Goal: Information Seeking & Learning: Find specific fact

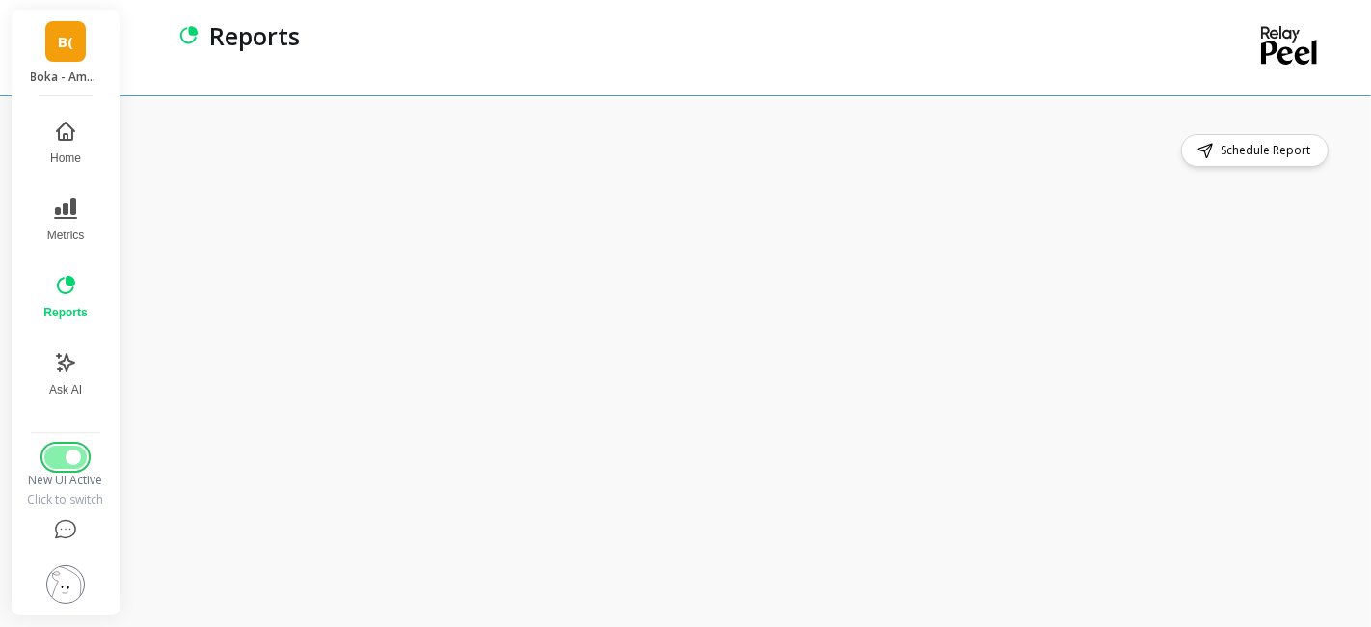
click at [66, 457] on button "Switch to Legacy UI" at bounding box center [65, 456] width 42 height 23
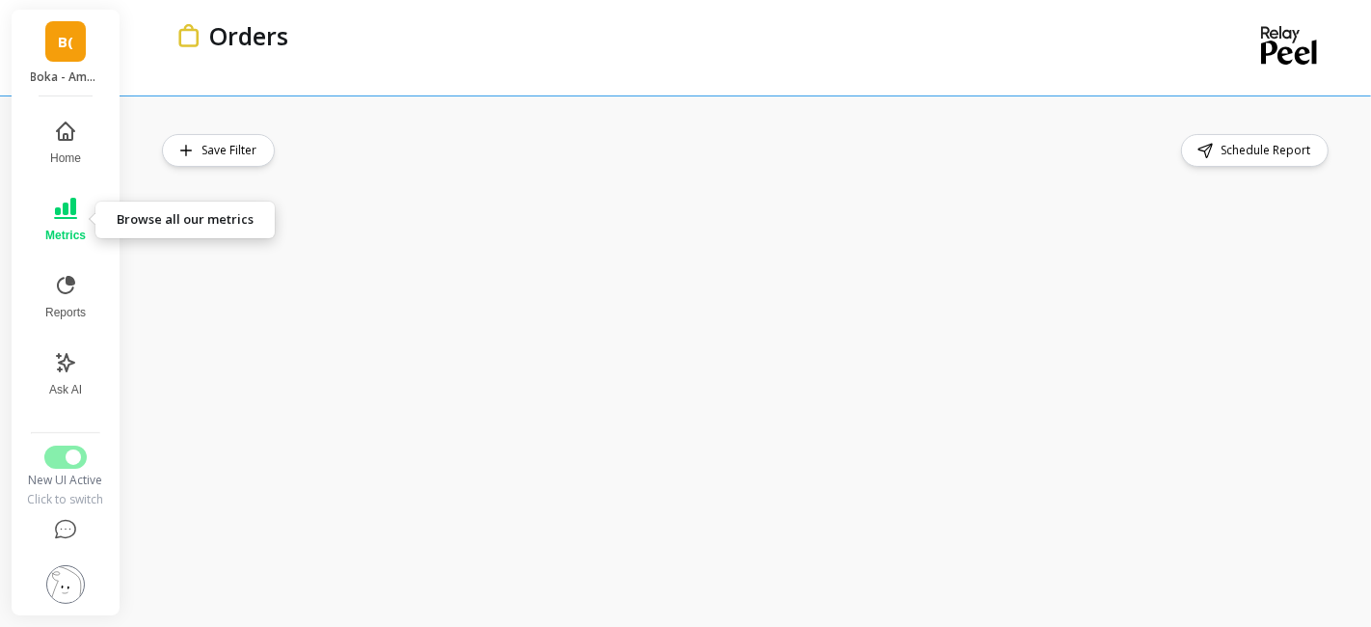
click at [68, 210] on icon at bounding box center [65, 208] width 23 height 23
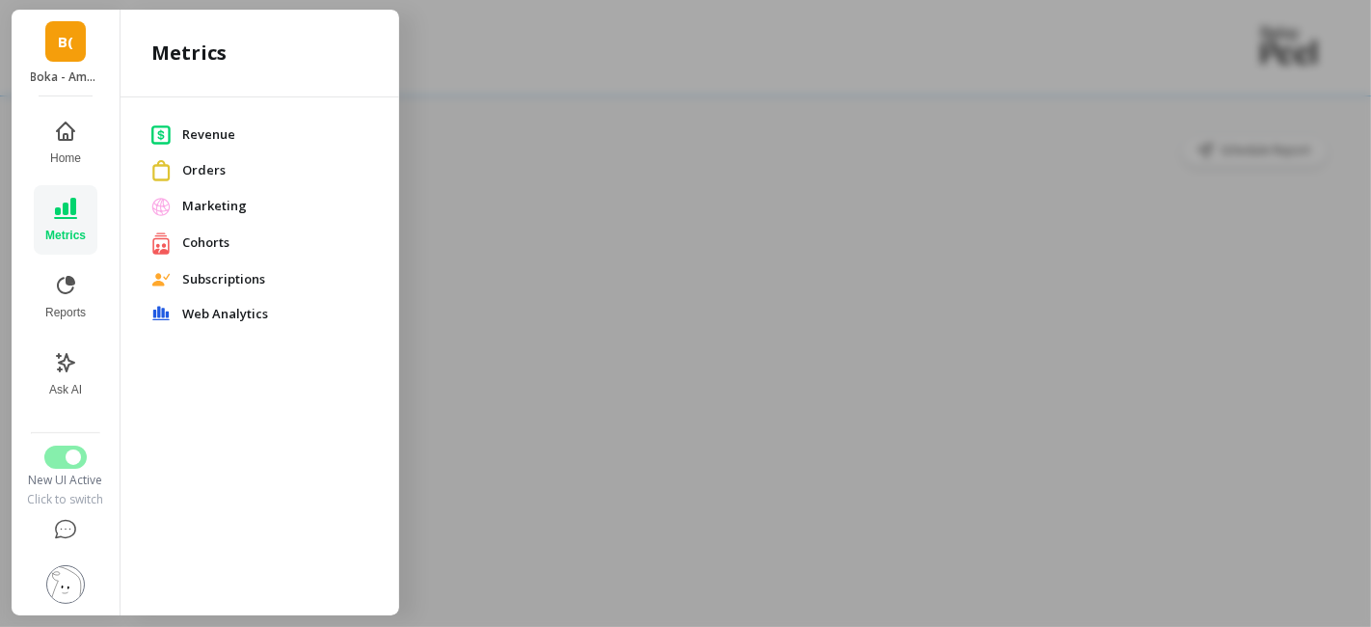
click at [204, 136] on span "Revenue" at bounding box center [275, 134] width 186 height 19
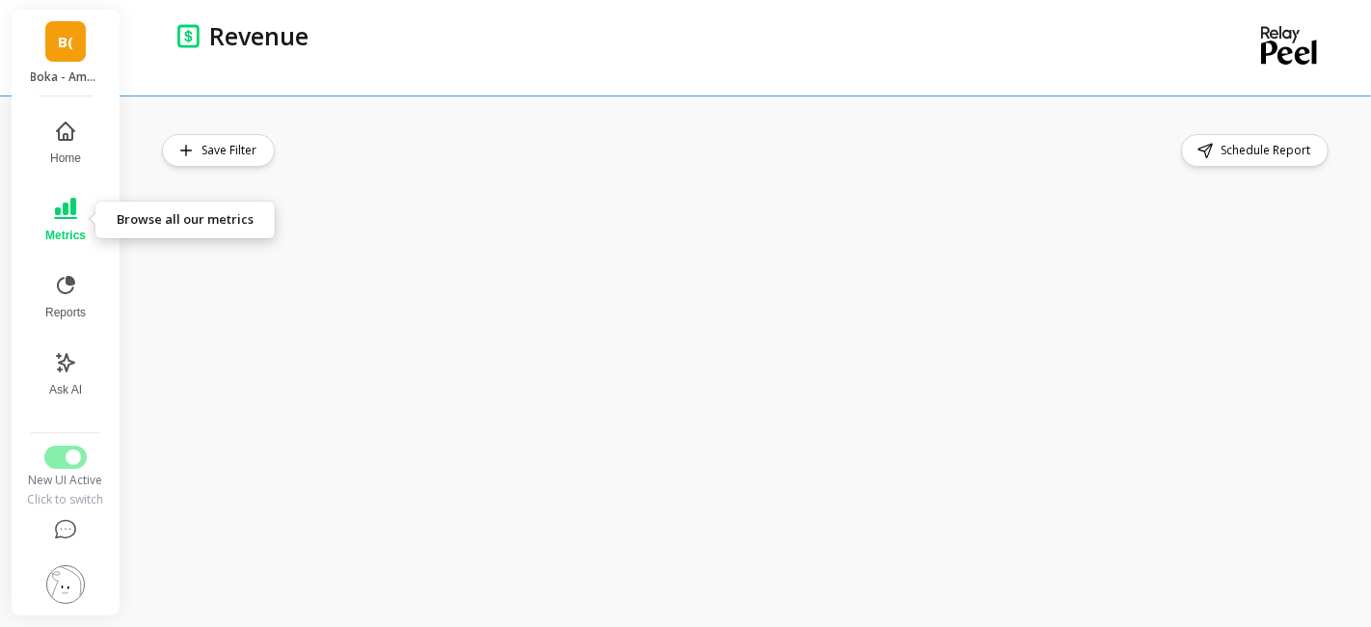
click at [58, 216] on icon at bounding box center [65, 208] width 23 height 23
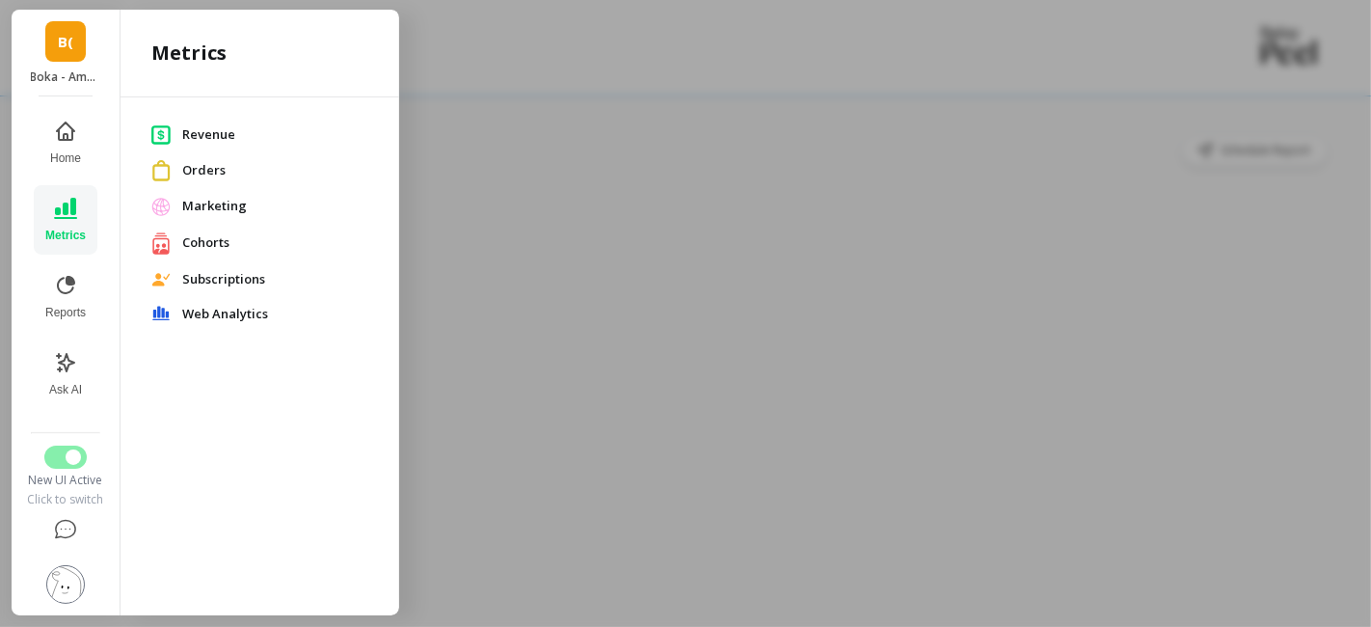
click at [218, 171] on span "Orders" at bounding box center [275, 170] width 186 height 19
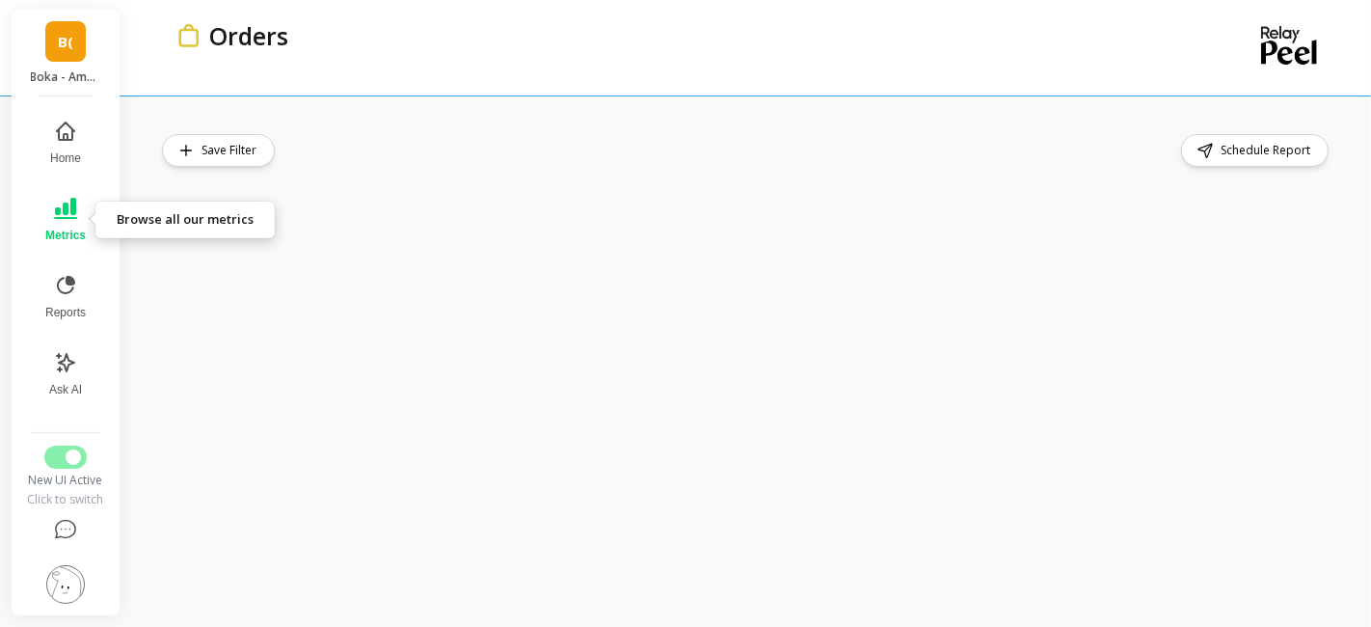
click at [55, 217] on icon at bounding box center [65, 208] width 23 height 21
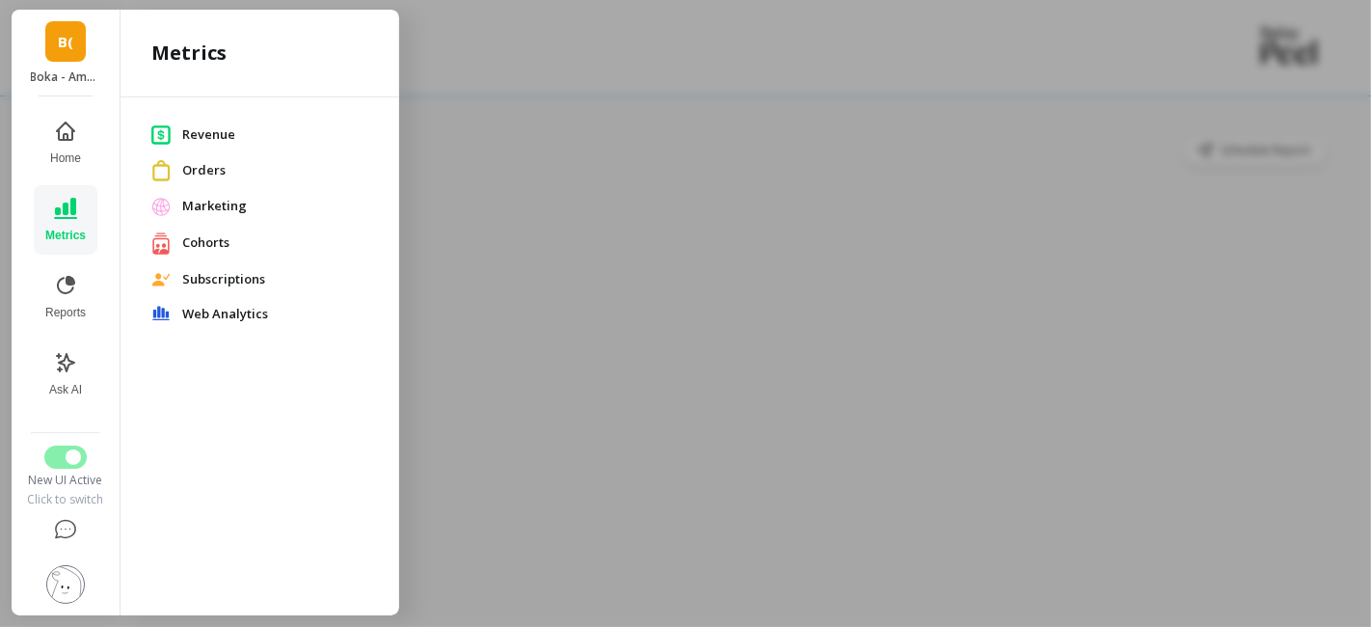
click at [219, 136] on span "Revenue" at bounding box center [275, 134] width 186 height 19
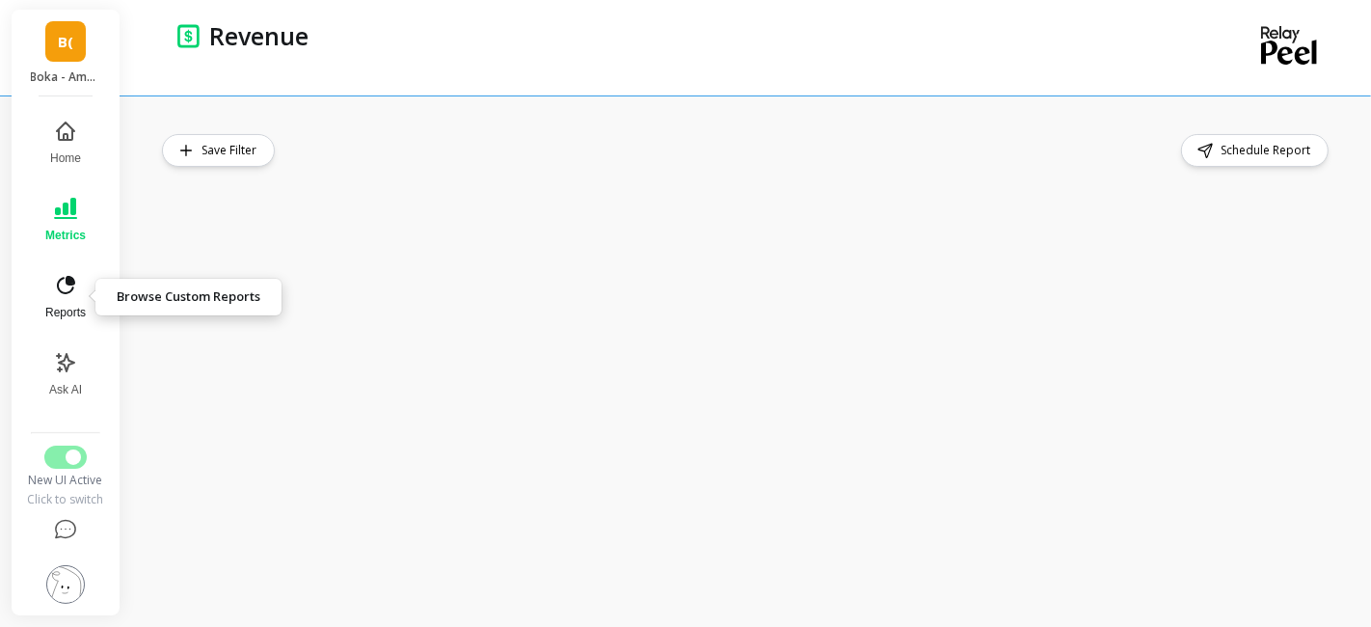
click at [65, 296] on icon at bounding box center [65, 285] width 23 height 23
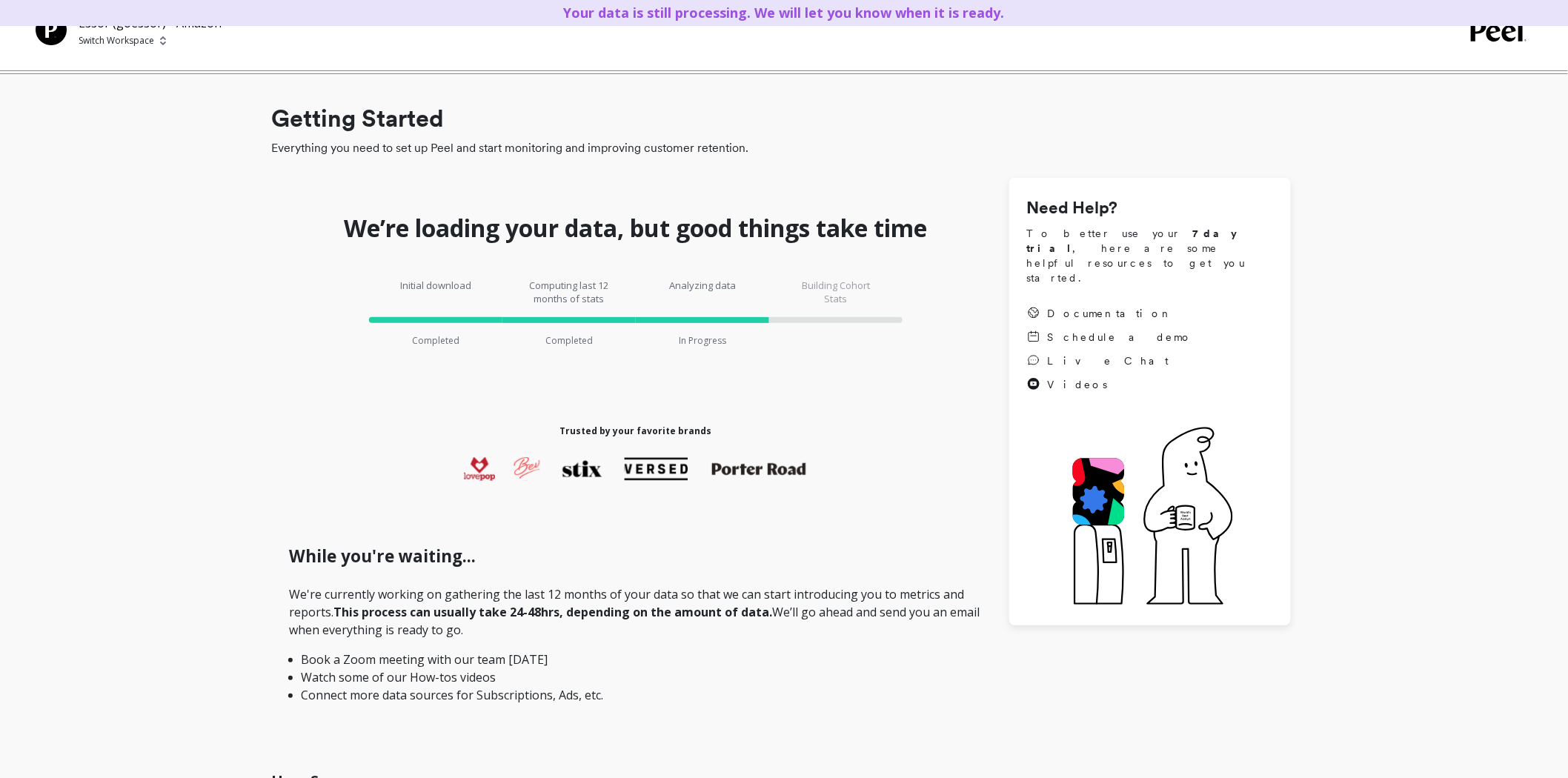
click at [144, 42] on p "Switch Workspace" at bounding box center [116, 40] width 75 height 12
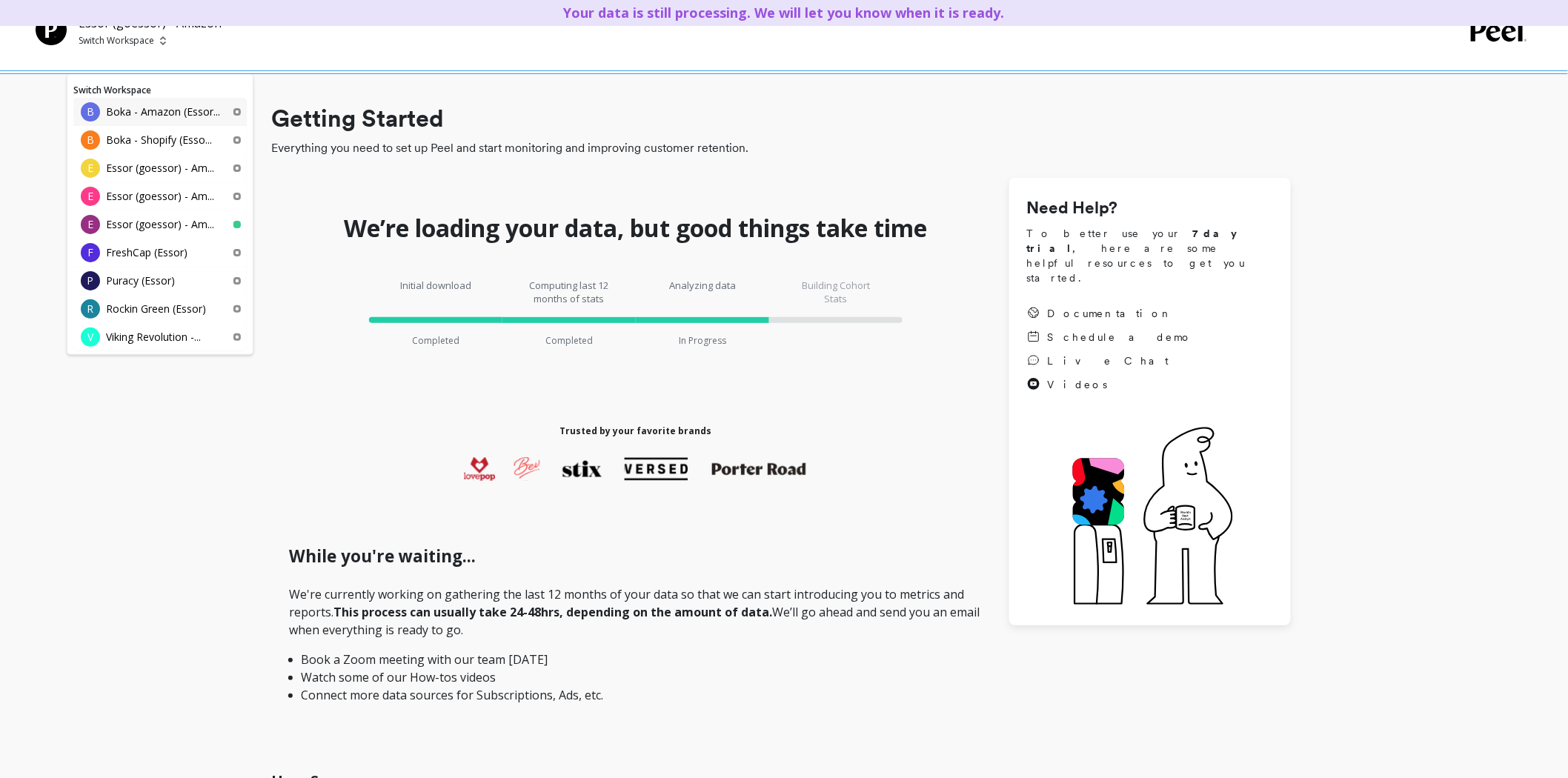
click at [157, 115] on p "Boka - Amazon (Essor..." at bounding box center [163, 111] width 114 height 15
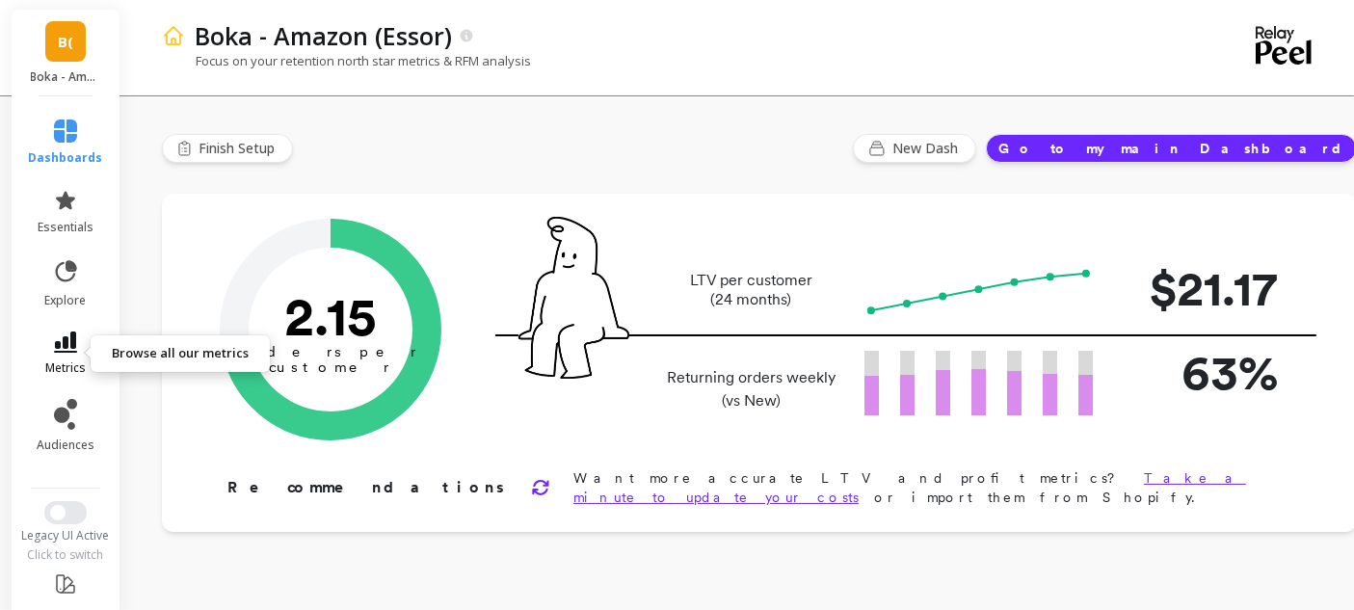
click at [55, 348] on icon at bounding box center [65, 342] width 23 height 21
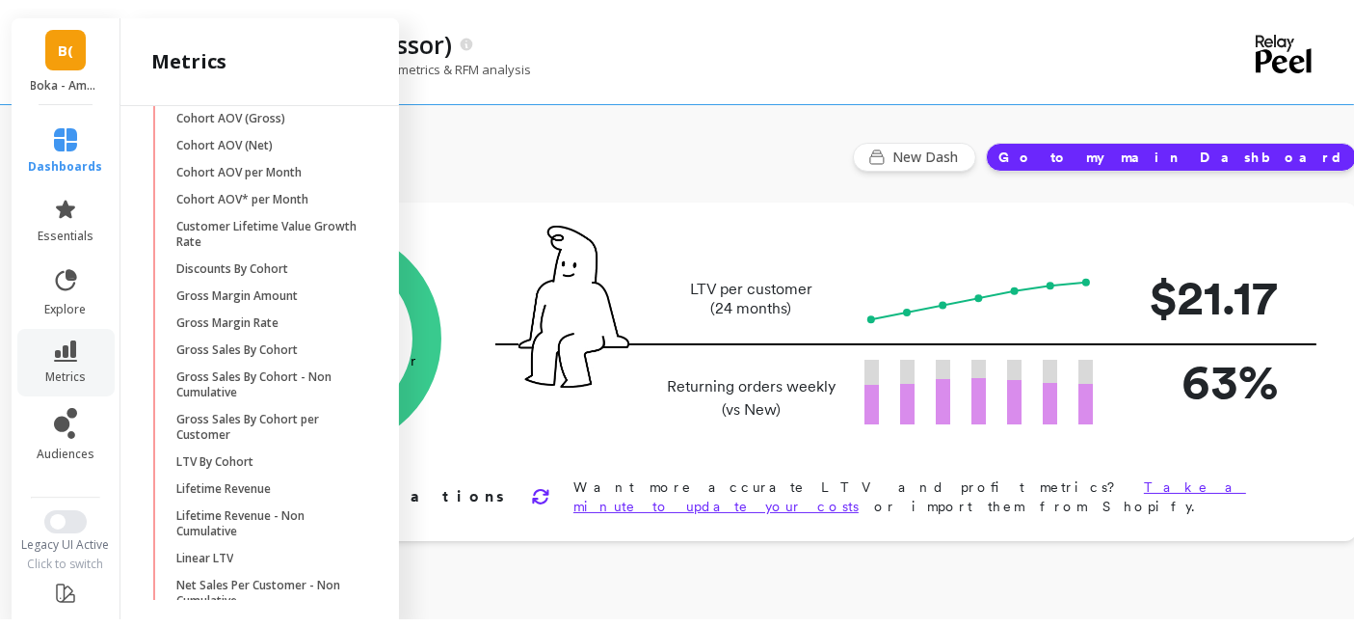
scroll to position [457, 0]
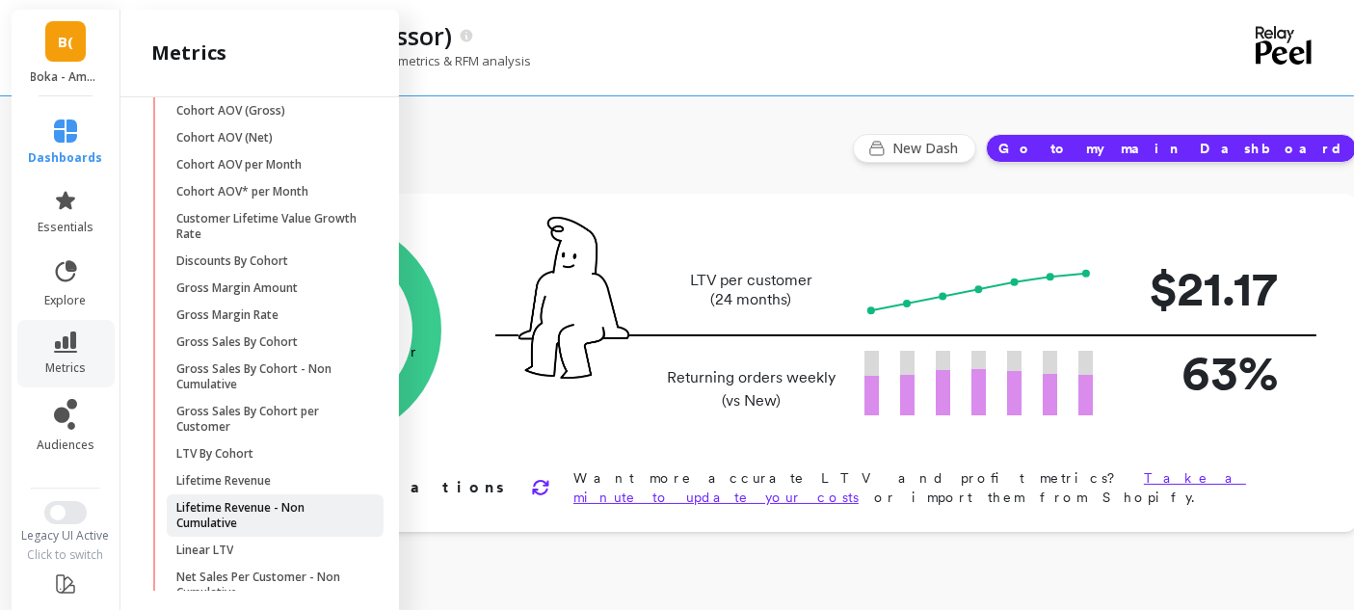
click at [230, 521] on p "Lifetime Revenue - Non Cumulative" at bounding box center [268, 515] width 184 height 31
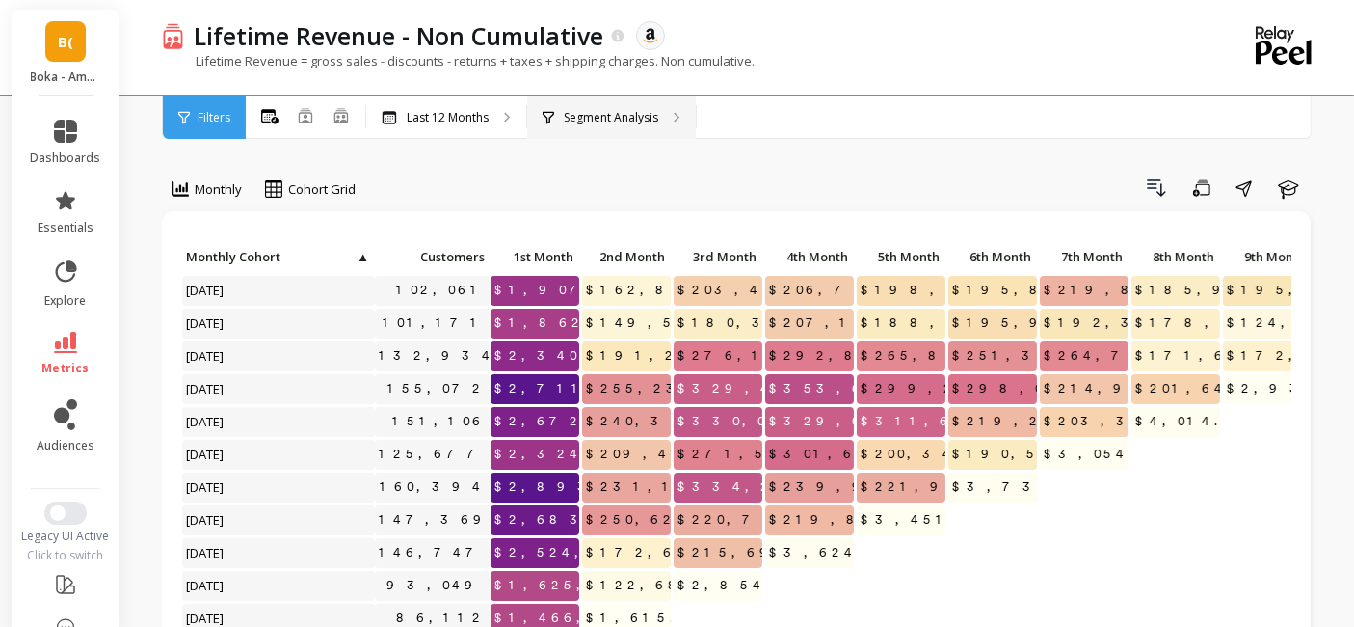
click at [609, 114] on p "Segment Analysis" at bounding box center [611, 117] width 94 height 15
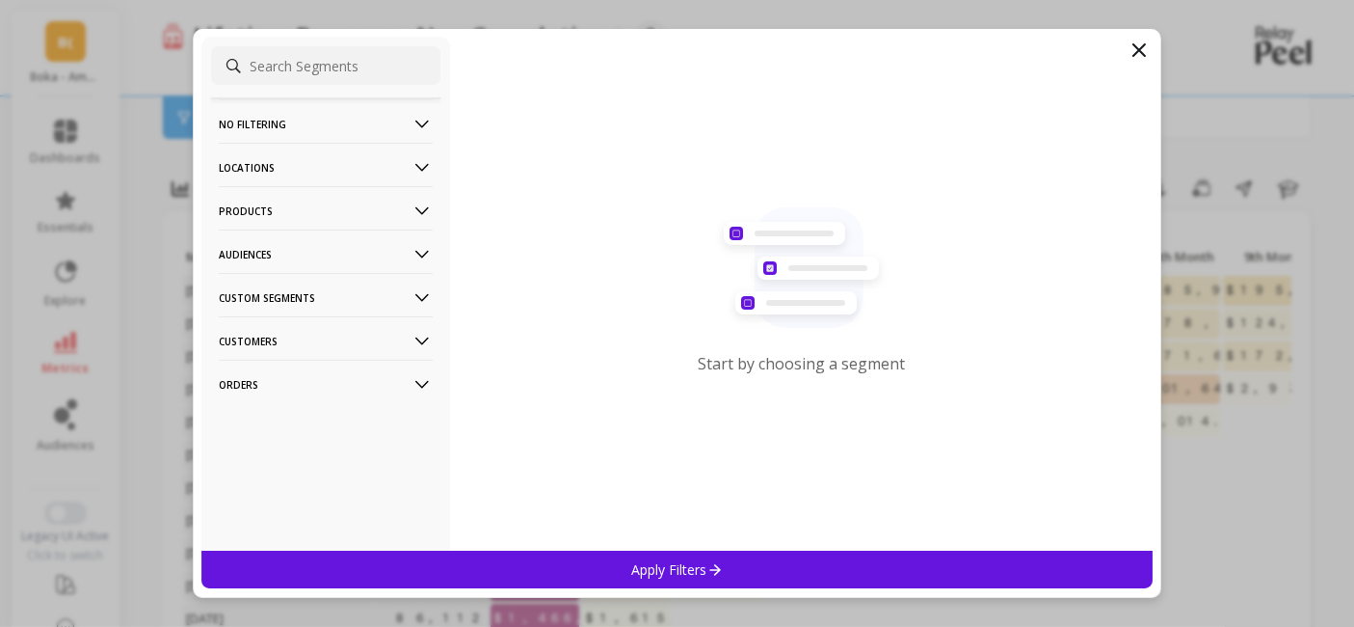
click at [282, 340] on p "Customers" at bounding box center [326, 340] width 214 height 49
click at [291, 163] on p "Locations" at bounding box center [326, 167] width 214 height 49
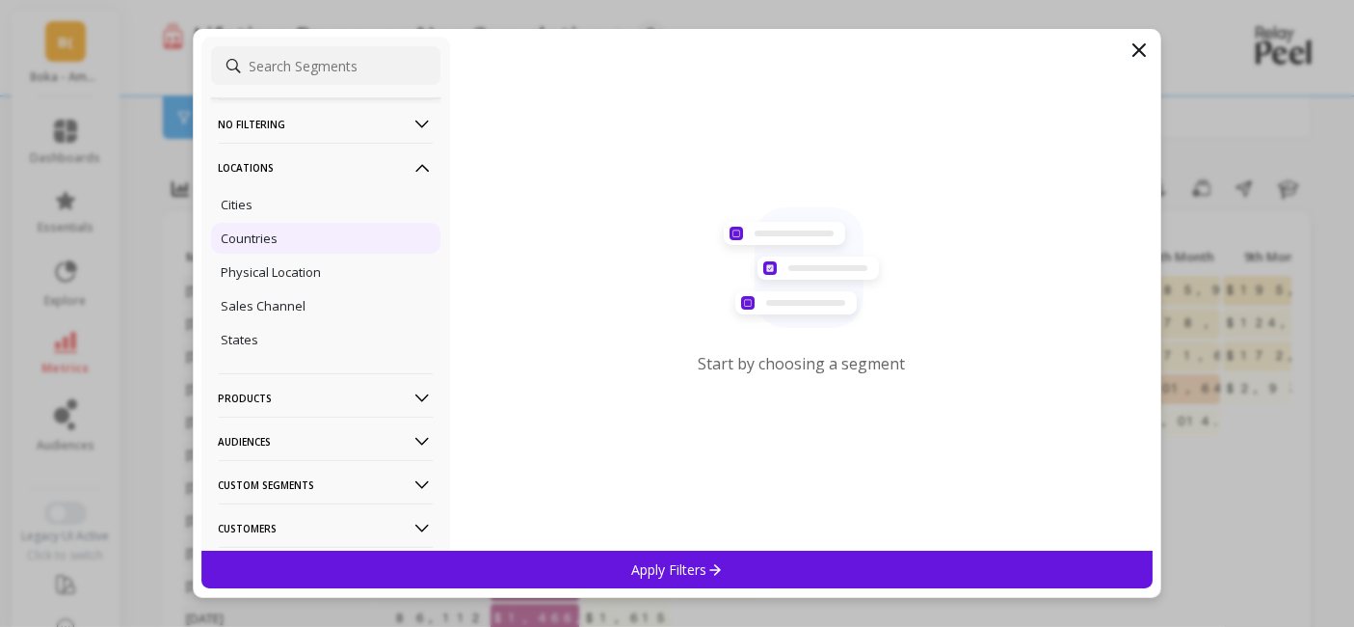
click at [253, 243] on p "Countries" at bounding box center [250, 237] width 57 height 17
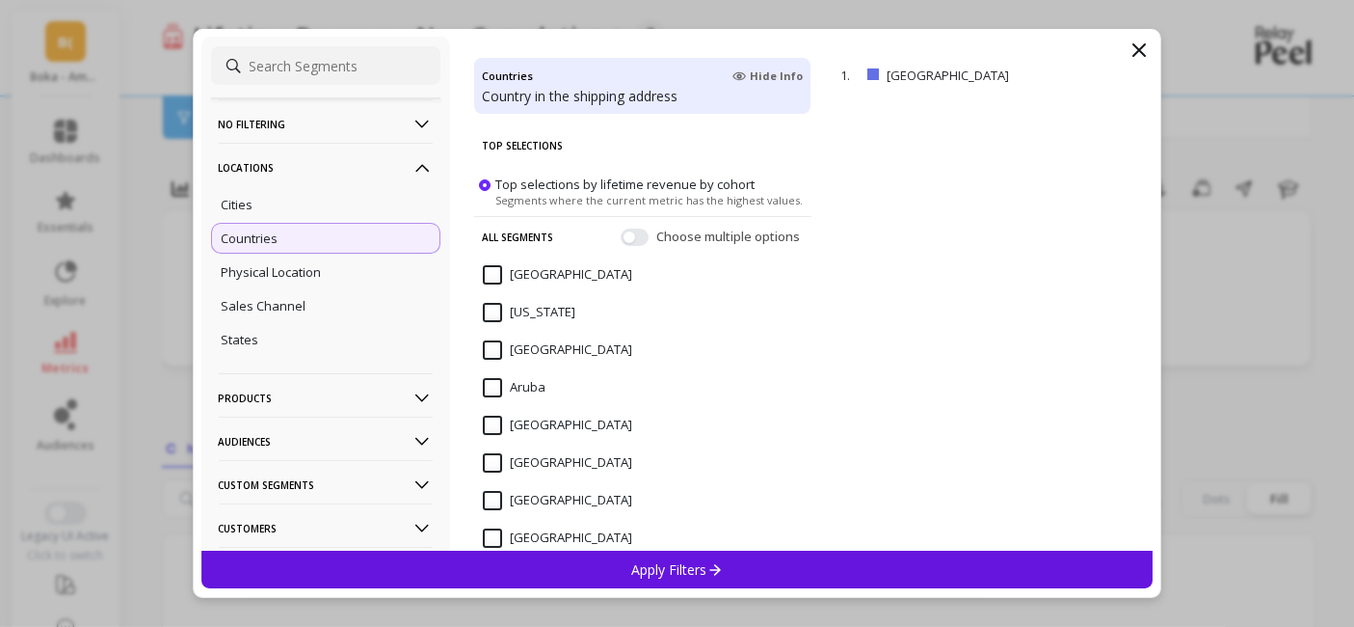
click at [717, 567] on icon at bounding box center [715, 569] width 16 height 16
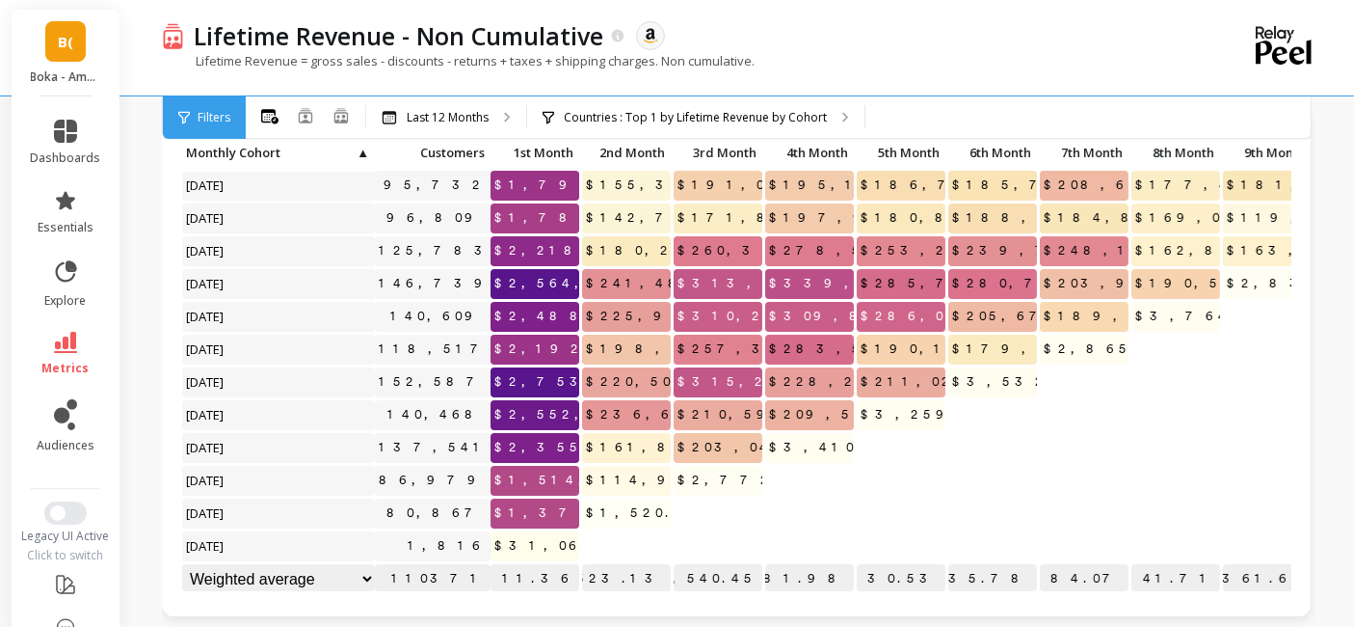
scroll to position [101, 0]
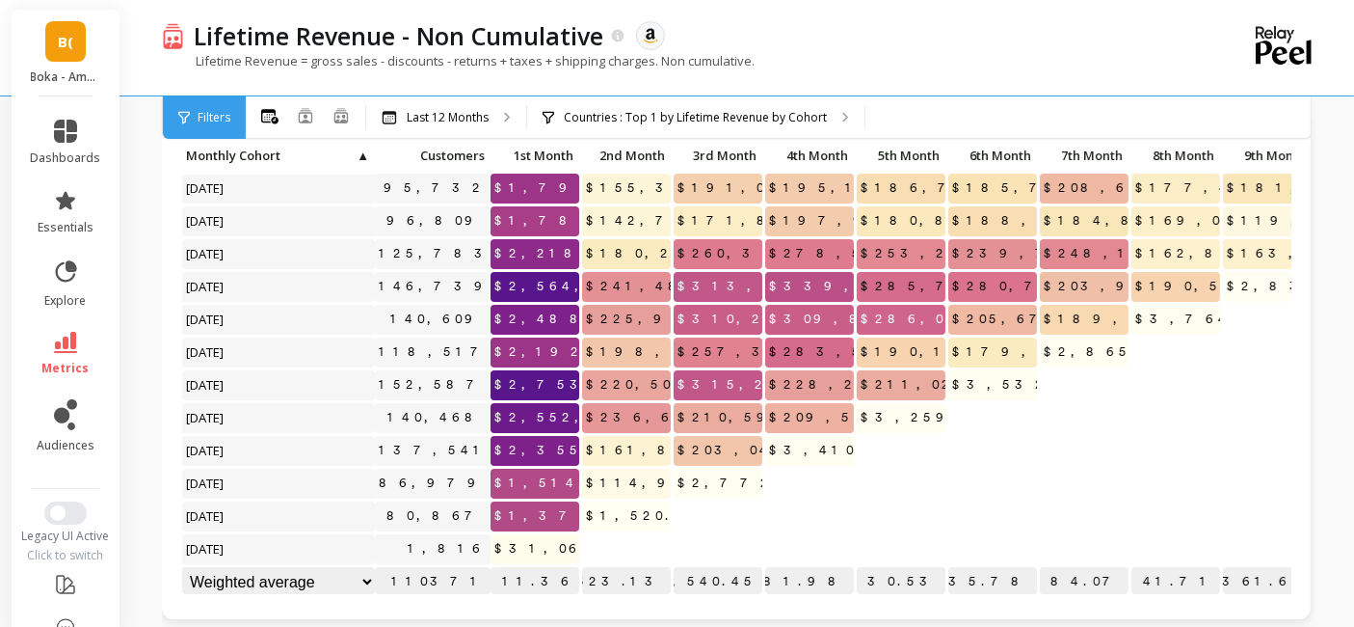
click at [631, 468] on span "$114,956.45" at bounding box center [662, 482] width 161 height 29
copy span "114,956.45"
click at [722, 468] on span "$2,772.68" at bounding box center [747, 482] width 147 height 29
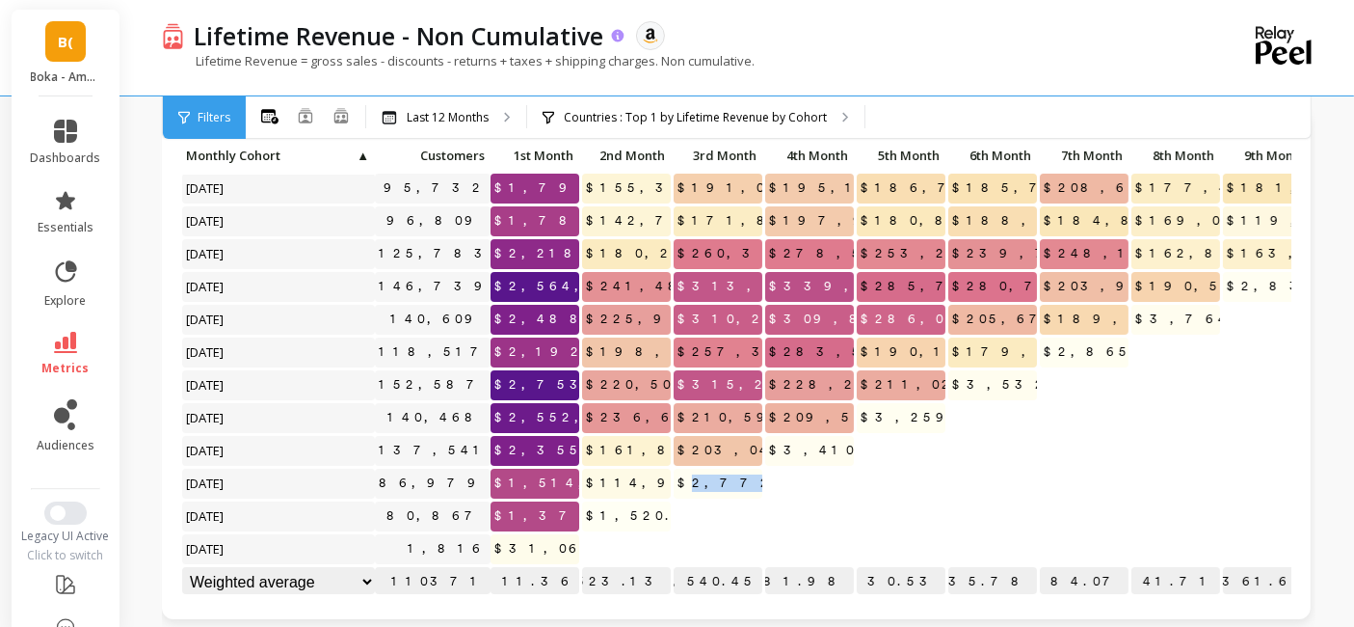
copy span "2,772.68"
click at [637, 501] on span "$1,520.29" at bounding box center [647, 515] width 131 height 29
copy span "1,520.29"
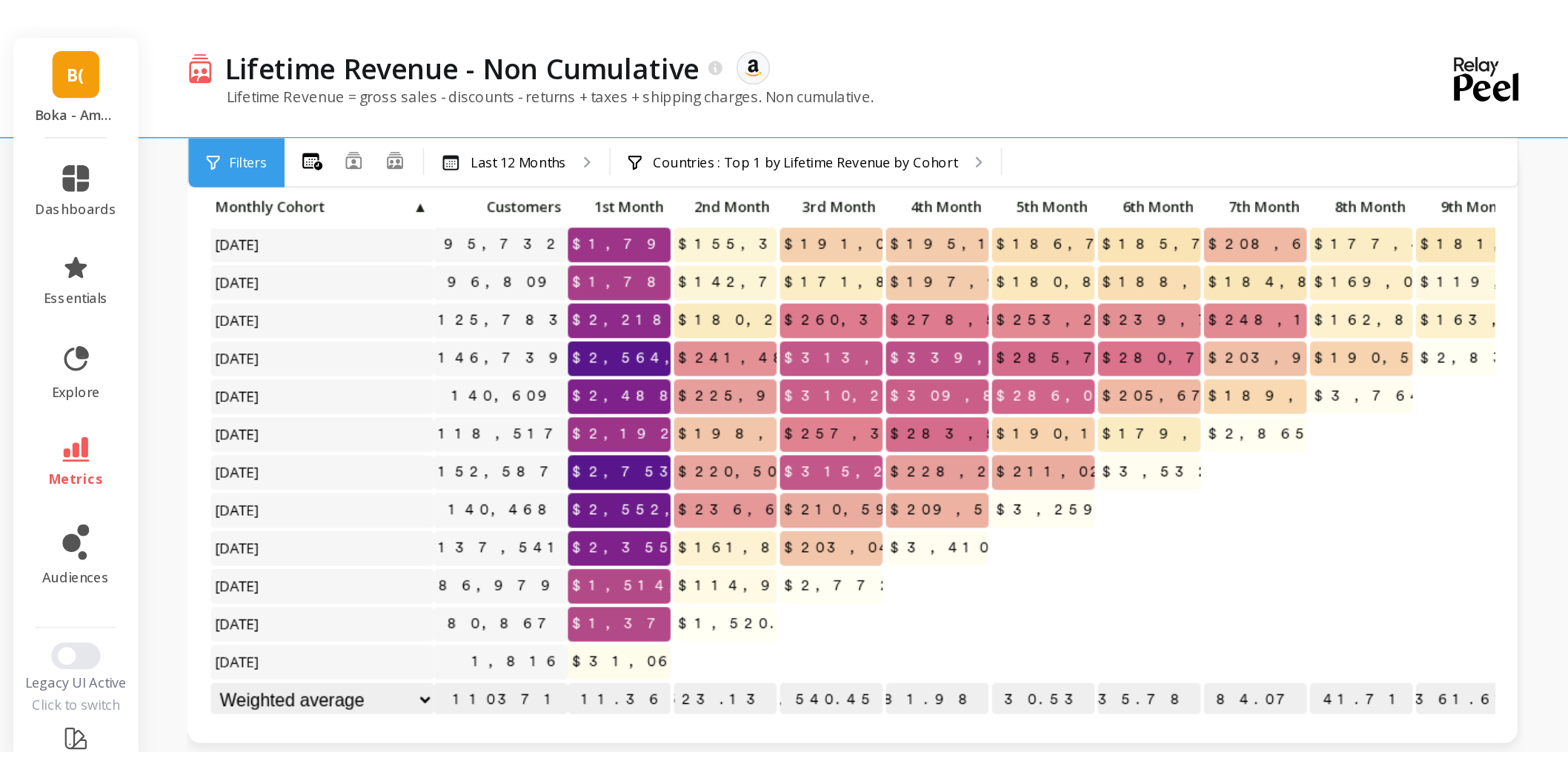
scroll to position [0, 0]
